Goal: Transaction & Acquisition: Obtain resource

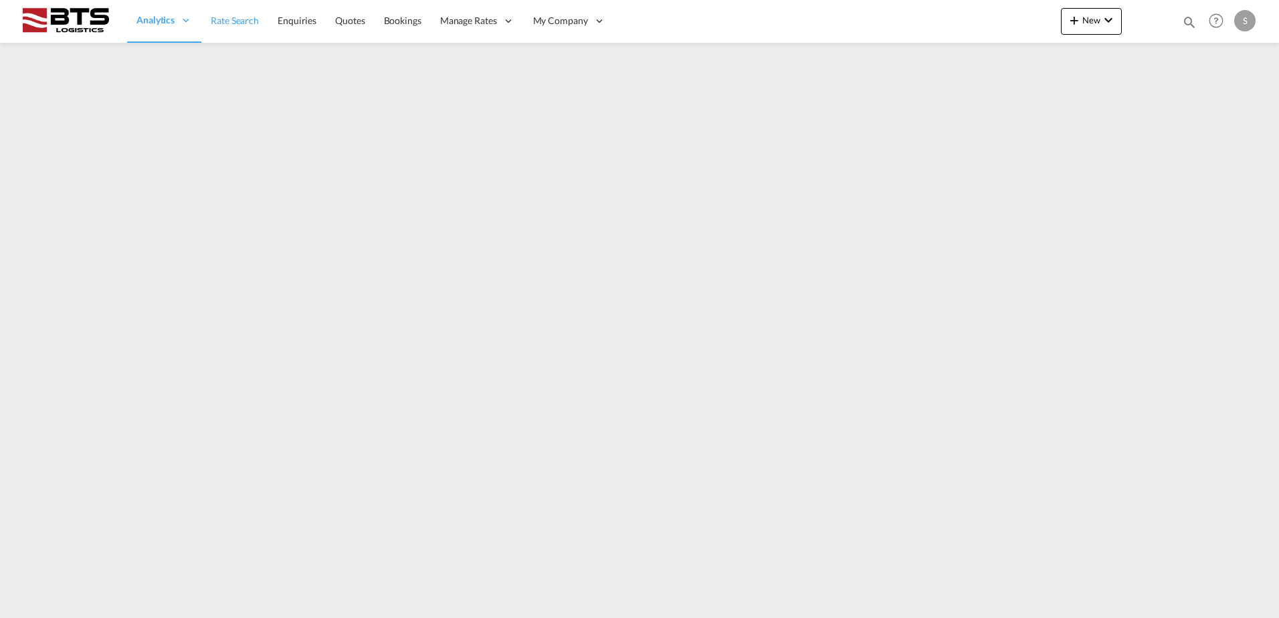
click at [225, 26] on span "Rate Search" at bounding box center [235, 20] width 48 height 11
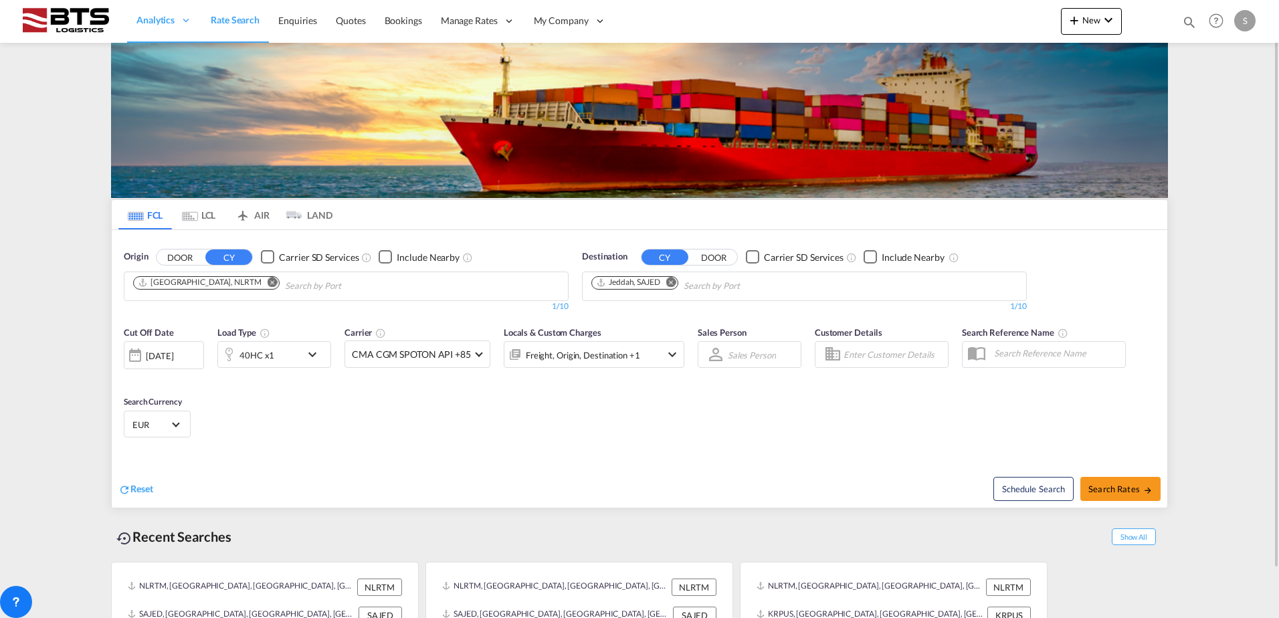
click at [670, 282] on md-icon "Remove" at bounding box center [671, 282] width 10 height 10
click at [648, 284] on body "Analytics Reports Dashboard Rate Search Enquiries Quotes Bookings" at bounding box center [639, 309] width 1279 height 618
click at [646, 284] on input "Chips input." at bounding box center [654, 286] width 127 height 21
type input "SOHAR"
click at [621, 308] on div "Sohar [GEOGRAPHIC_DATA] [GEOGRAPHIC_DATA]" at bounding box center [695, 317] width 254 height 40
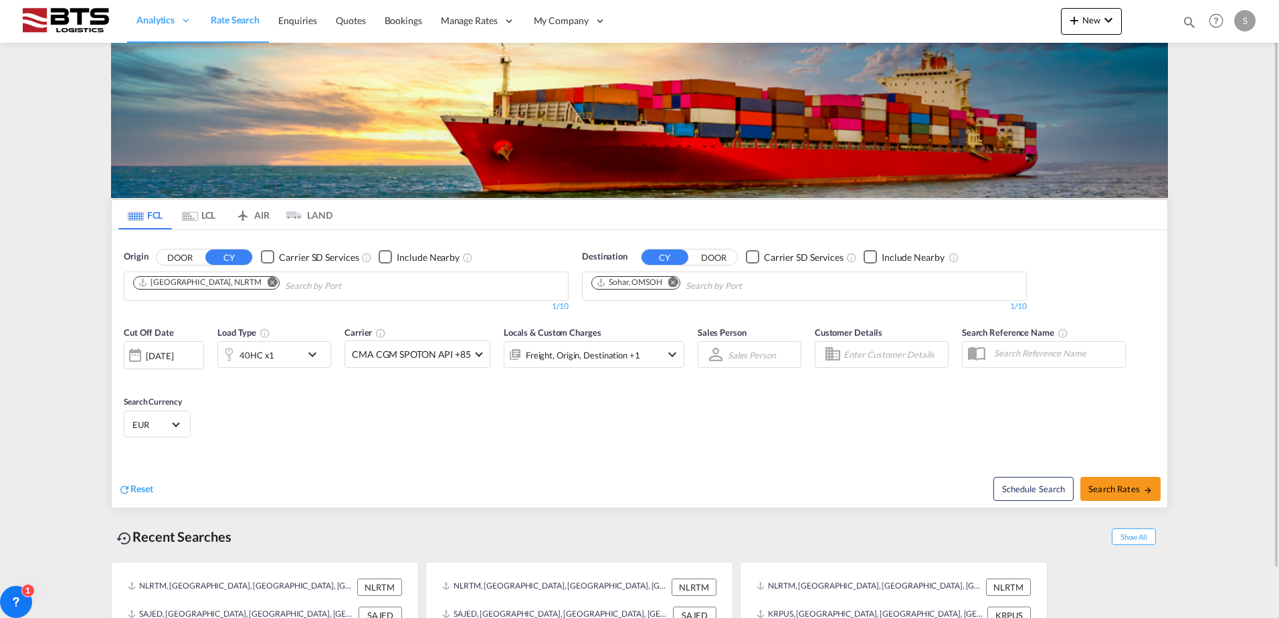
click at [313, 354] on md-icon "icon-chevron-down" at bounding box center [315, 355] width 23 height 16
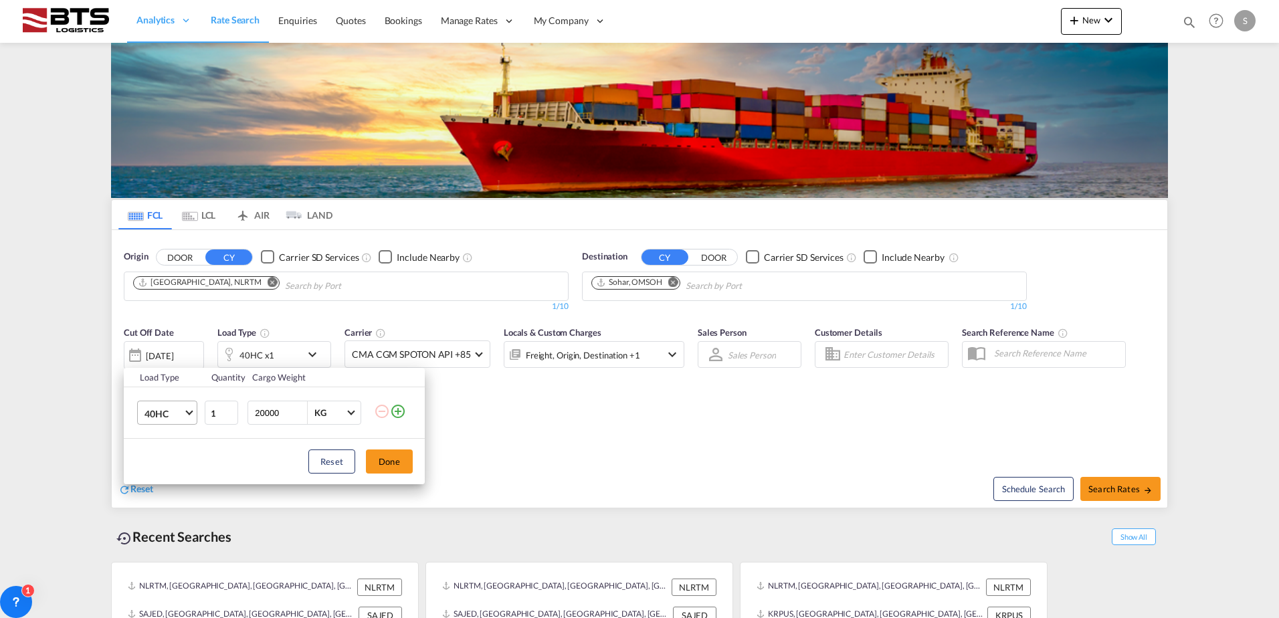
click at [191, 413] on span "Choose: \a40HC" at bounding box center [188, 411] width 7 height 7
click at [169, 354] on md-option "20GP" at bounding box center [179, 349] width 91 height 32
click at [381, 464] on button "Done" at bounding box center [389, 462] width 47 height 24
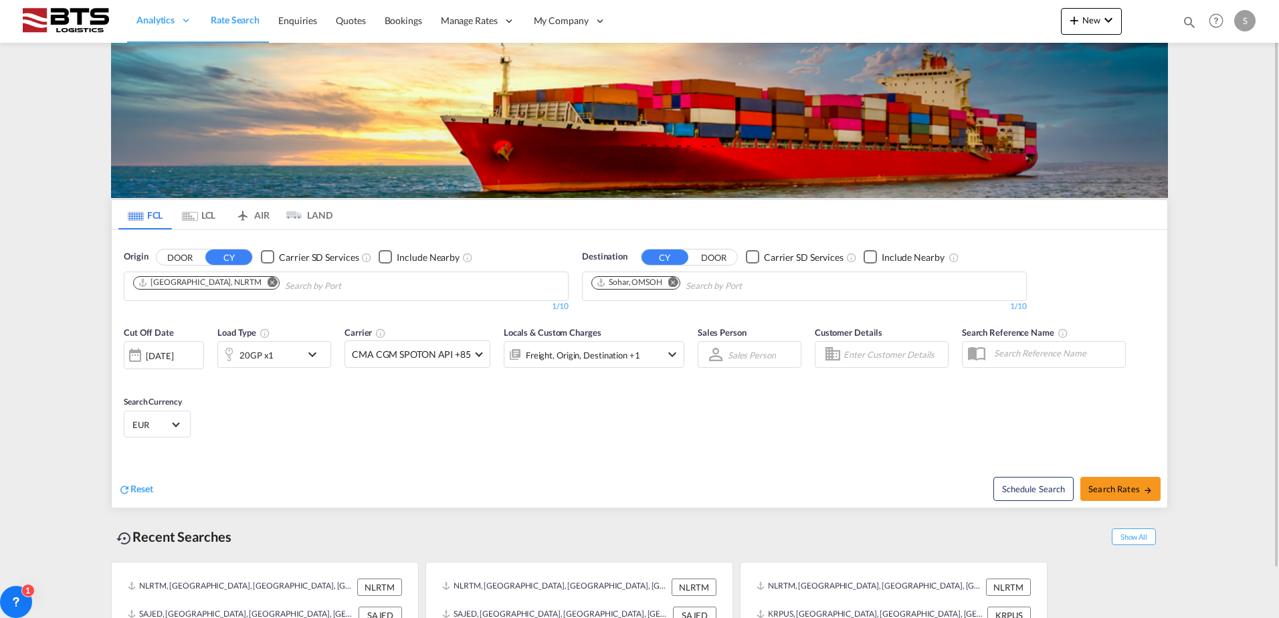
drag, startPoint x: 471, startPoint y: 416, endPoint x: 480, endPoint y: 411, distance: 10.5
click at [472, 416] on div "Cut Off Date [DATE] [DATE] Load Type 20GP x1 Carrier CMA CGM SPOTON API +85 Onl…" at bounding box center [640, 384] width 1056 height 130
click at [1117, 478] on button "Search Rates" at bounding box center [1121, 489] width 80 height 24
type input "NLRTM to OMSOH / [DATE]"
